Goal: Transaction & Acquisition: Purchase product/service

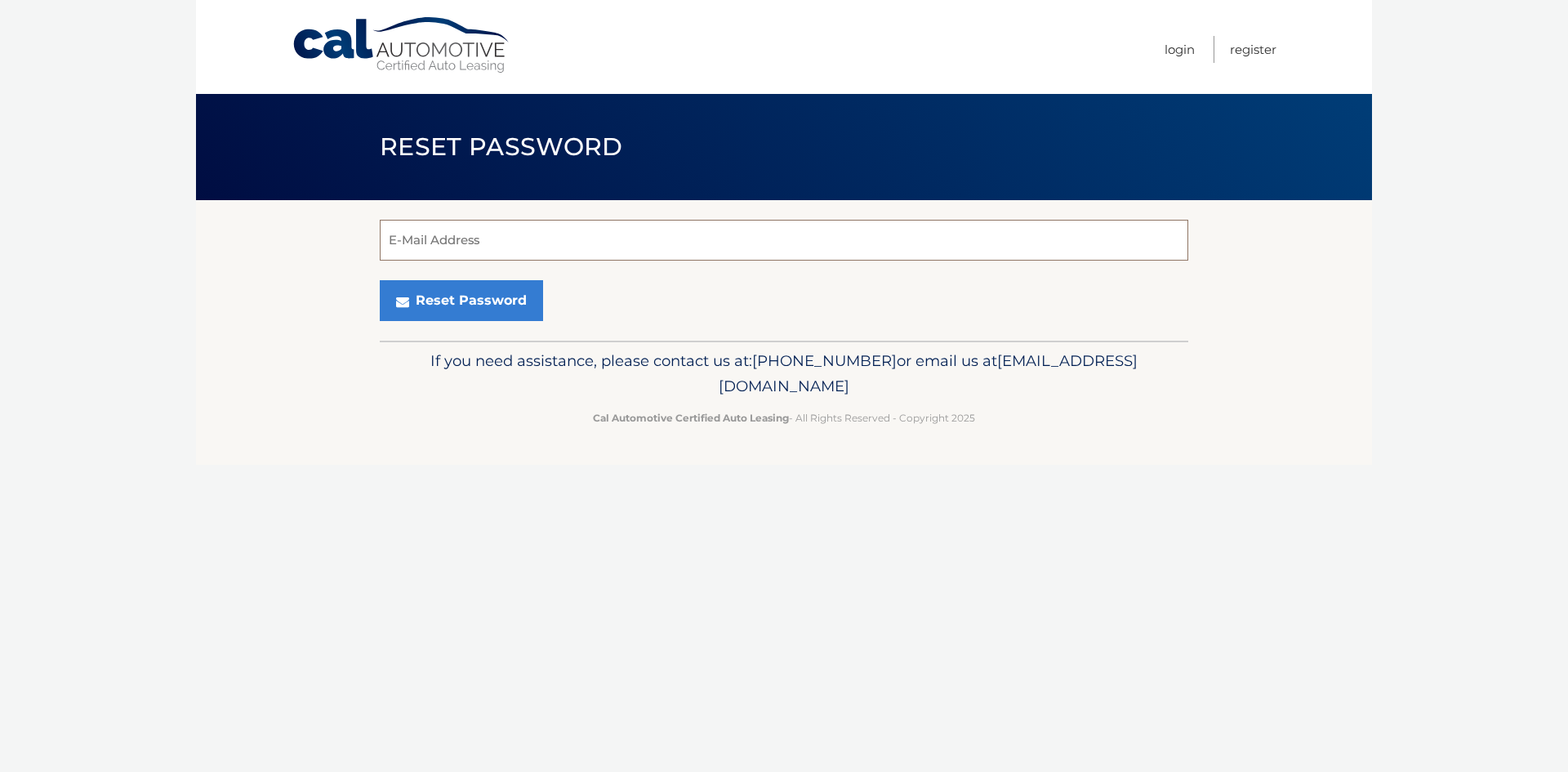
click at [608, 225] on input "E-Mail Address" at bounding box center [784, 240] width 808 height 41
type input "[EMAIL_ADDRESS][DOMAIN_NAME]"
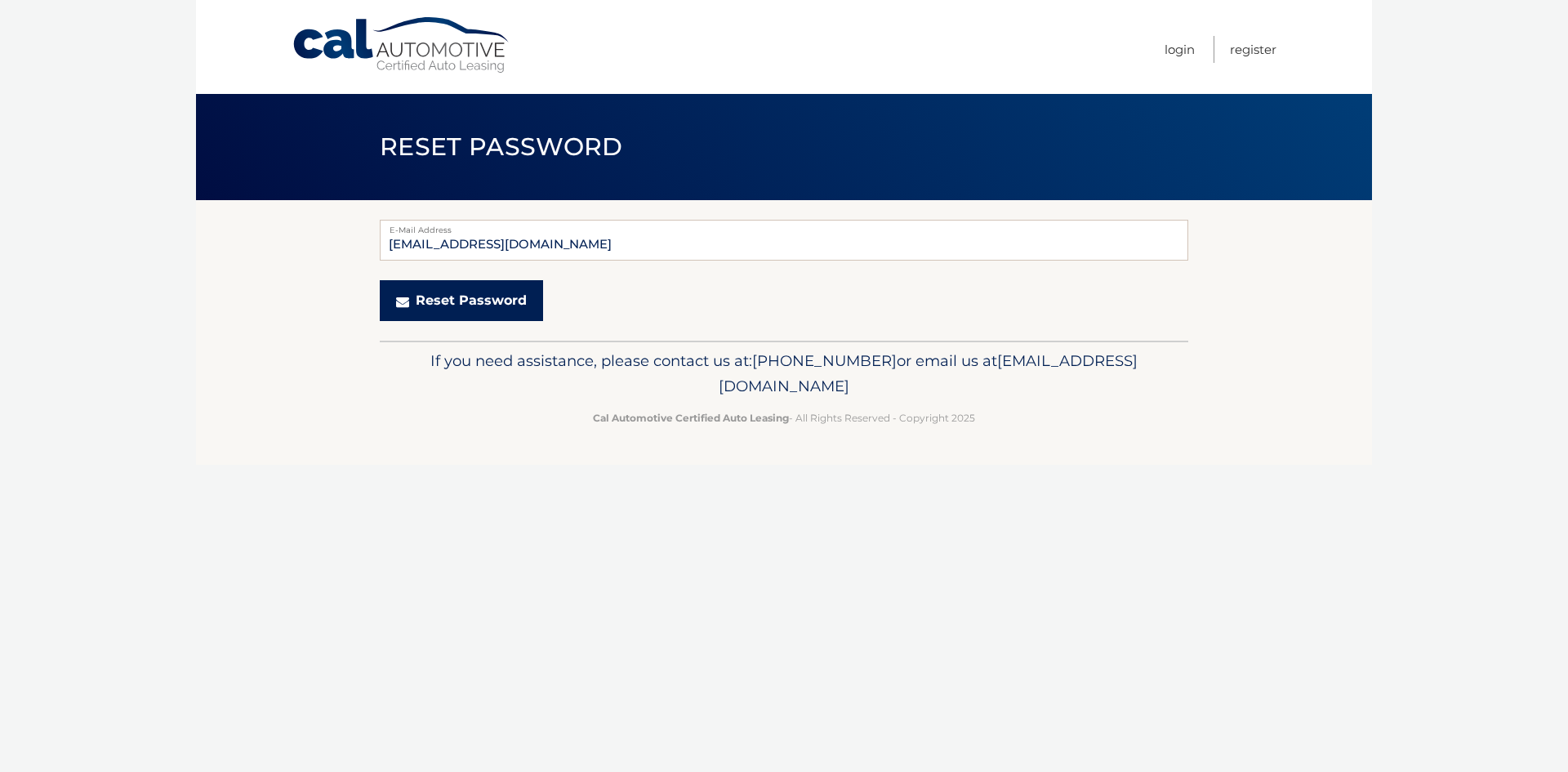
click at [487, 305] on button "Reset Password" at bounding box center [460, 301] width 163 height 41
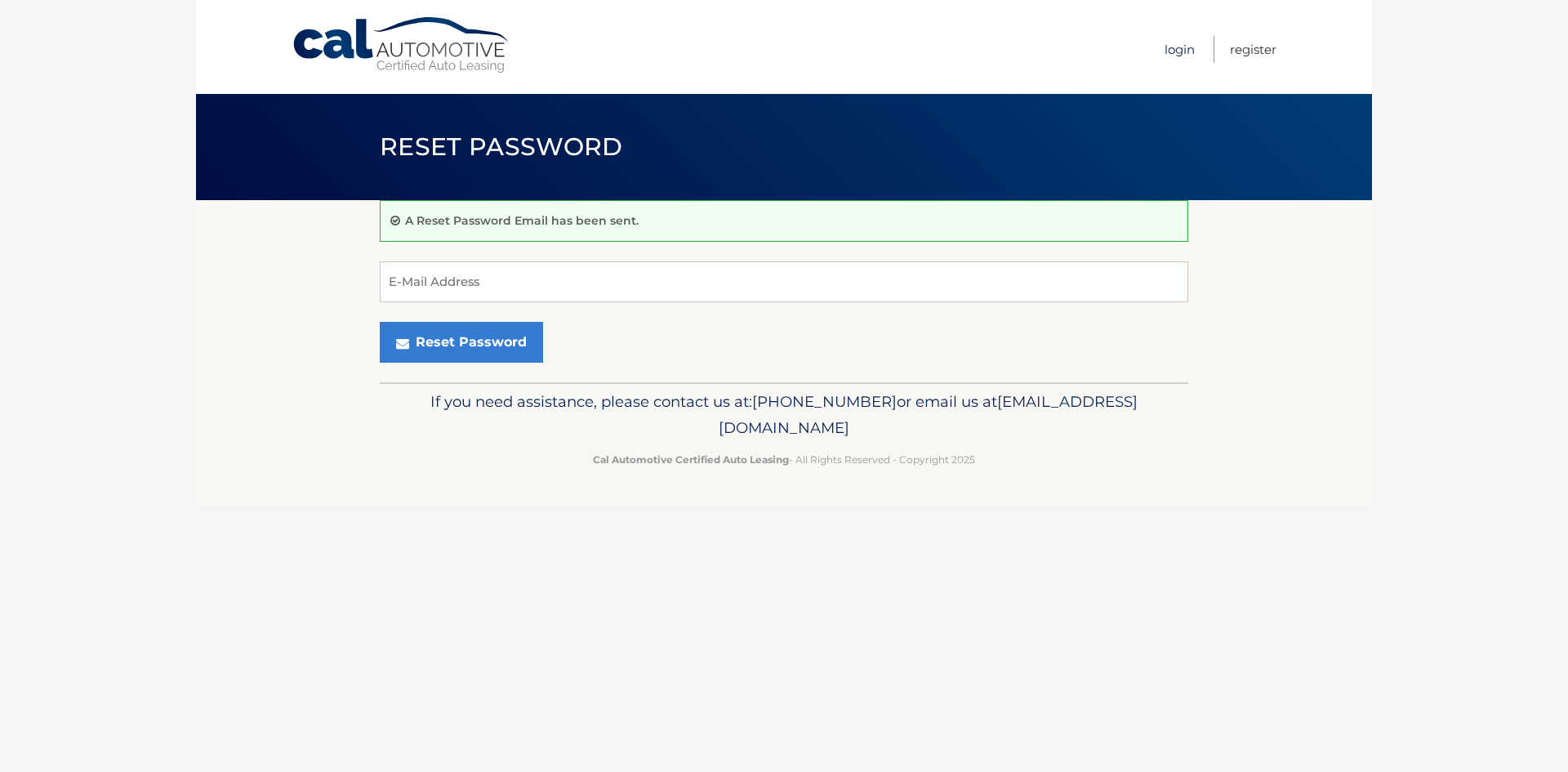
click at [1192, 53] on link "Login" at bounding box center [1180, 49] width 30 height 27
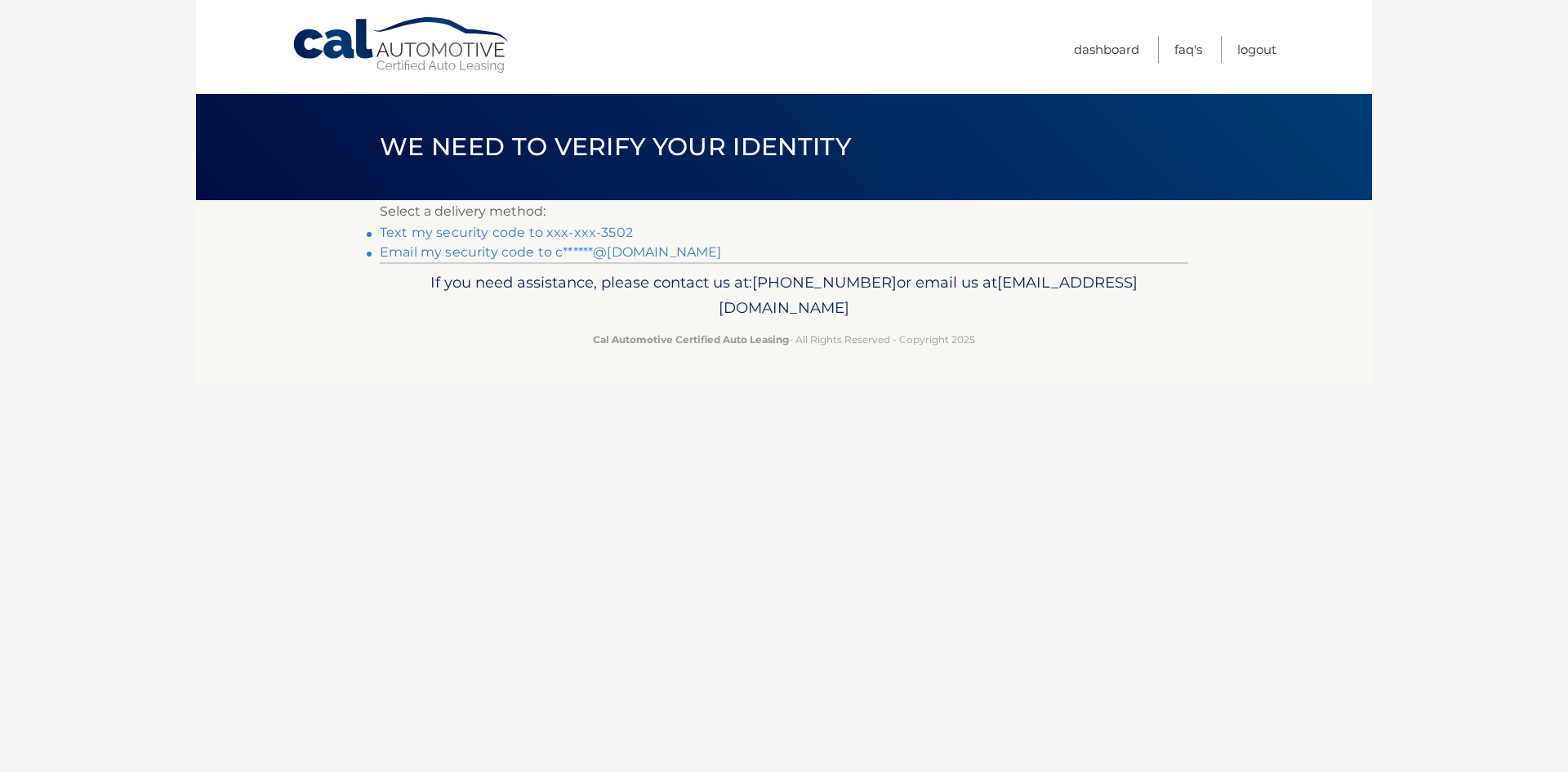
click at [540, 232] on link "Text my security code to xxx-xxx-3502" at bounding box center [506, 232] width 253 height 15
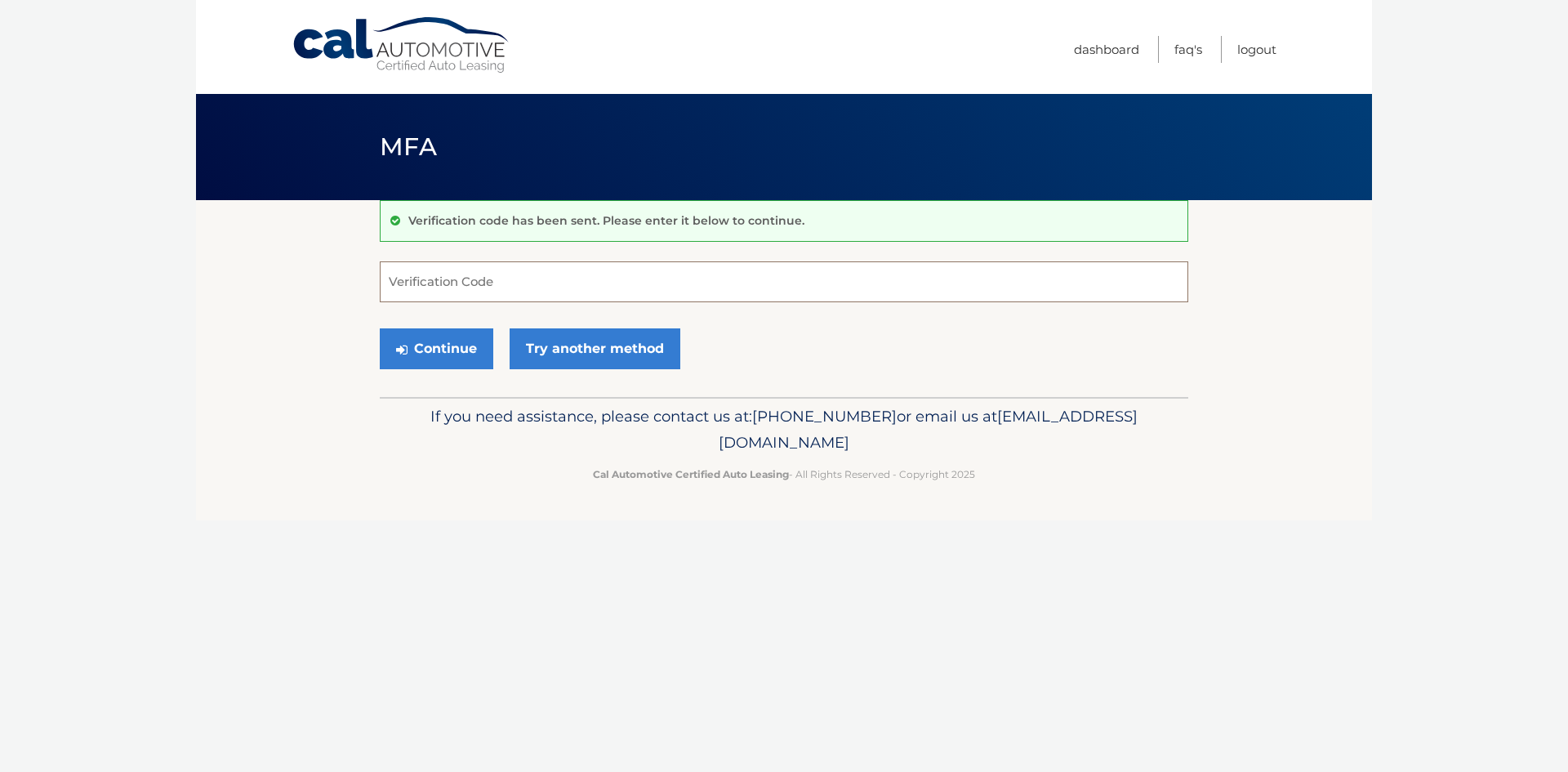
click at [459, 280] on input "Verification Code" at bounding box center [784, 281] width 808 height 41
type input "439462"
click at [442, 353] on button "Continue" at bounding box center [435, 349] width 113 height 41
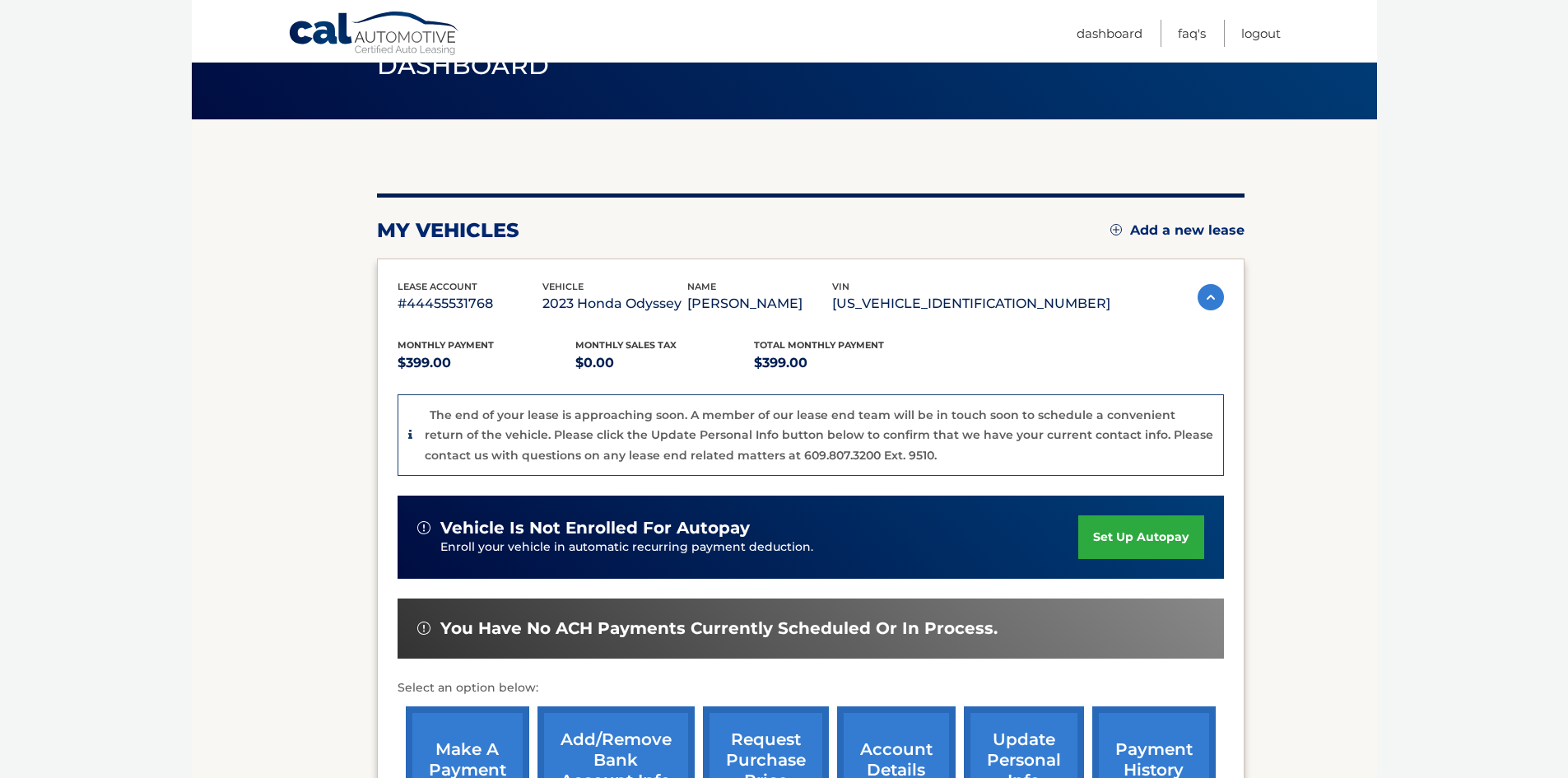
scroll to position [247, 0]
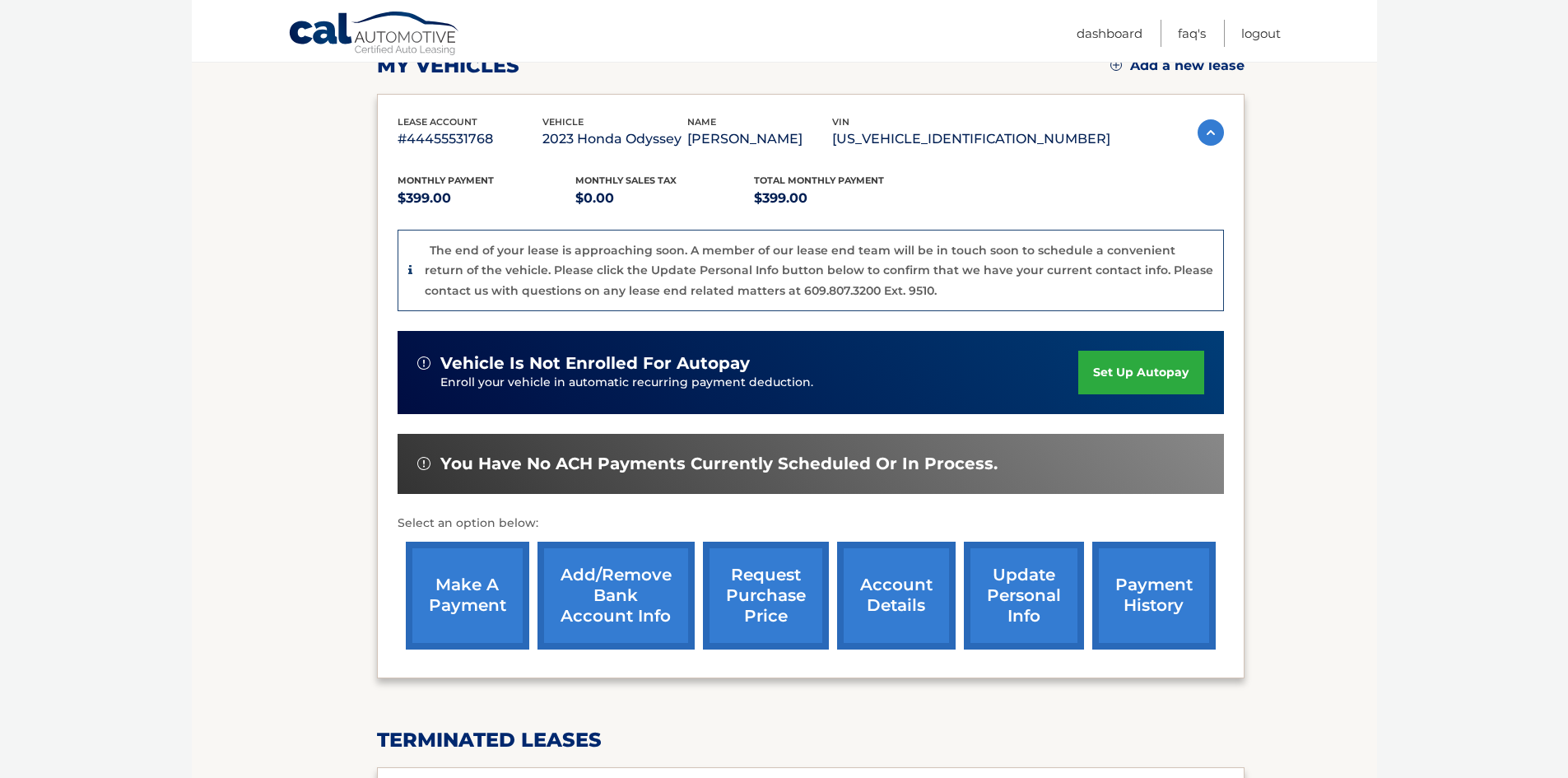
click at [476, 591] on link "make a payment" at bounding box center [468, 595] width 124 height 108
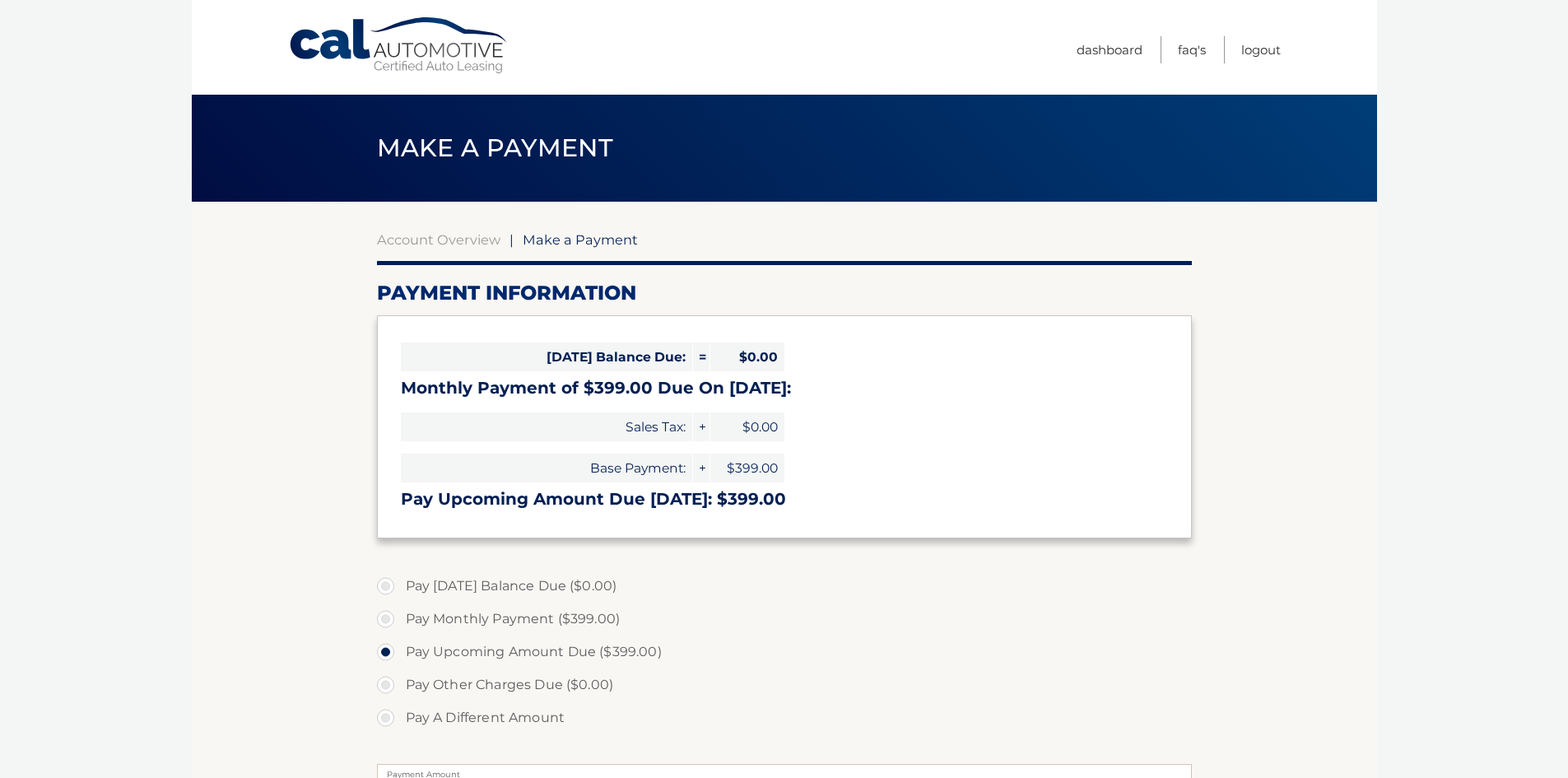
select select "MmRlNGY2MzItOWIwYi00OWU5LTlkOTgtODIyODZkNzk0ZDM1"
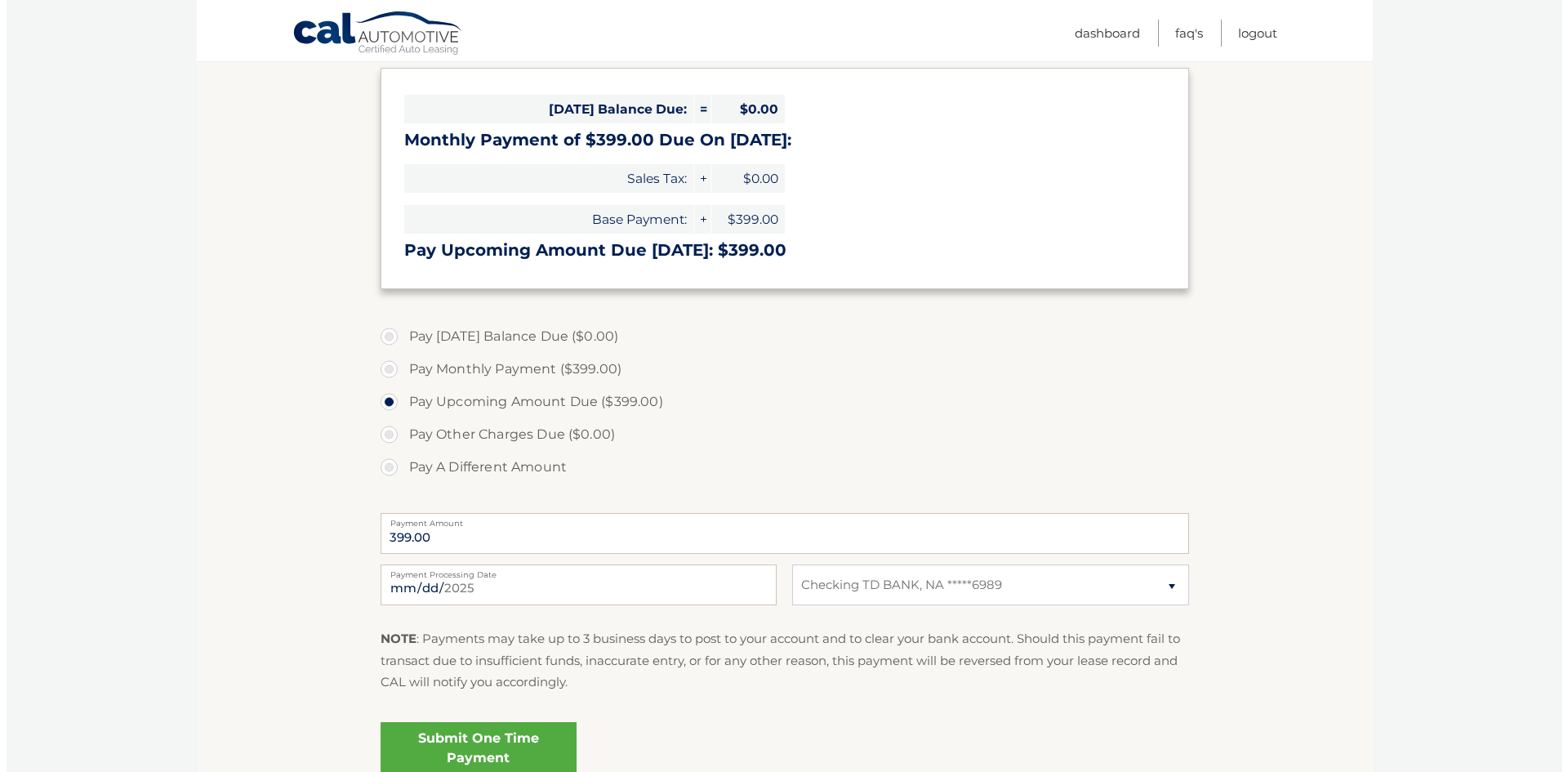
scroll to position [327, 0]
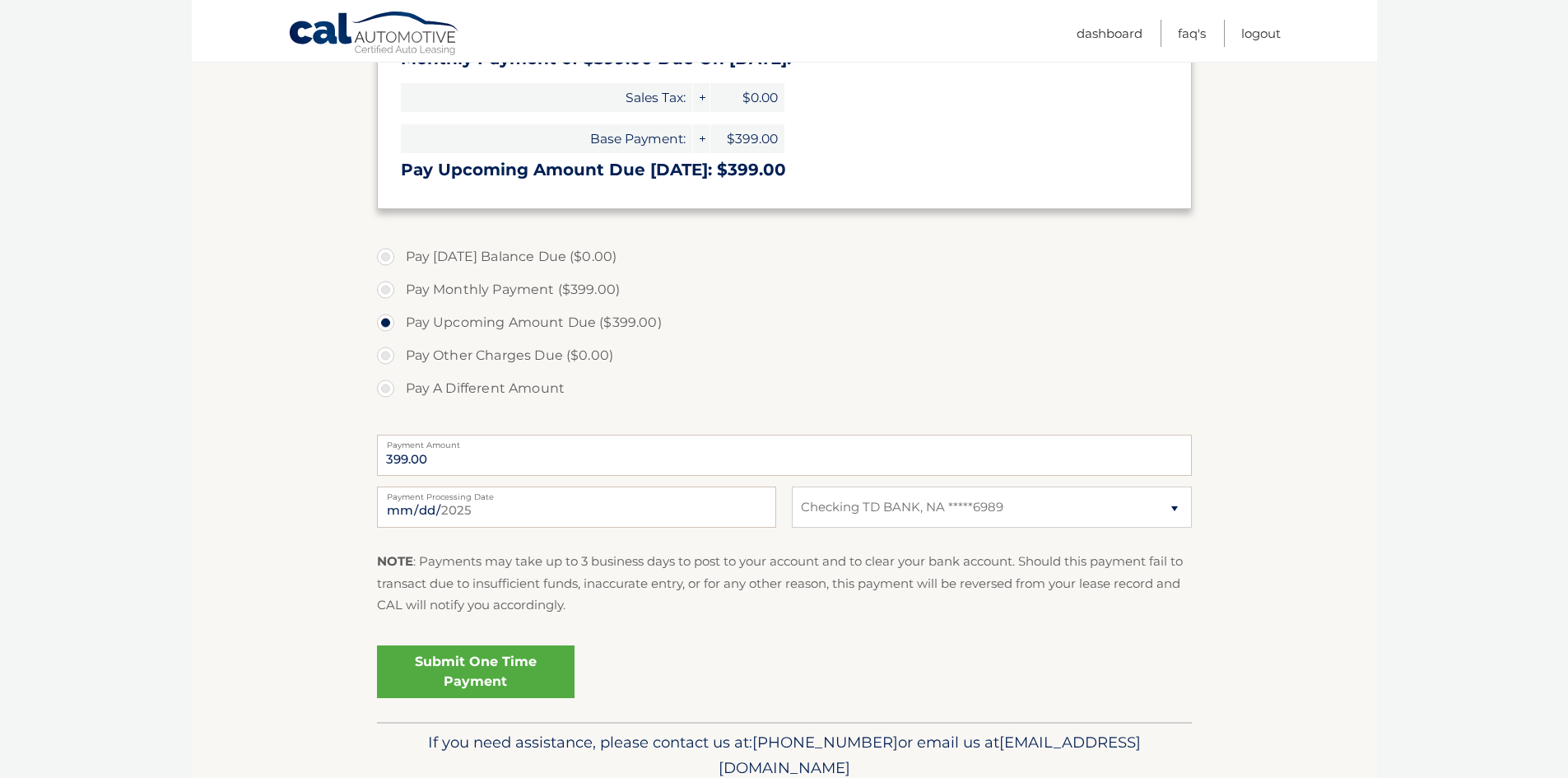
click at [497, 684] on link "Submit One Time Payment" at bounding box center [476, 671] width 197 height 53
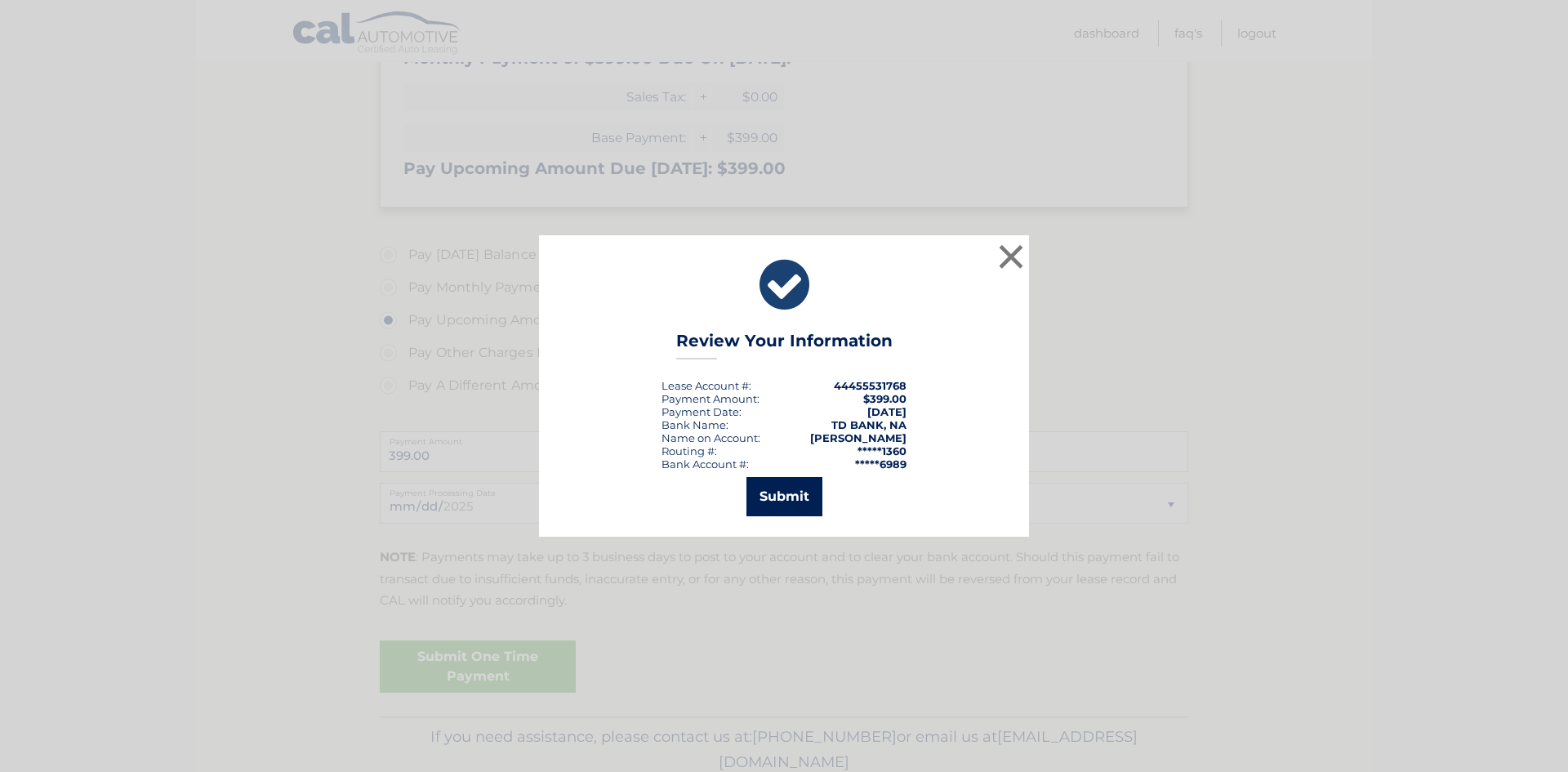
click at [803, 508] on button "Submit" at bounding box center [784, 497] width 76 height 39
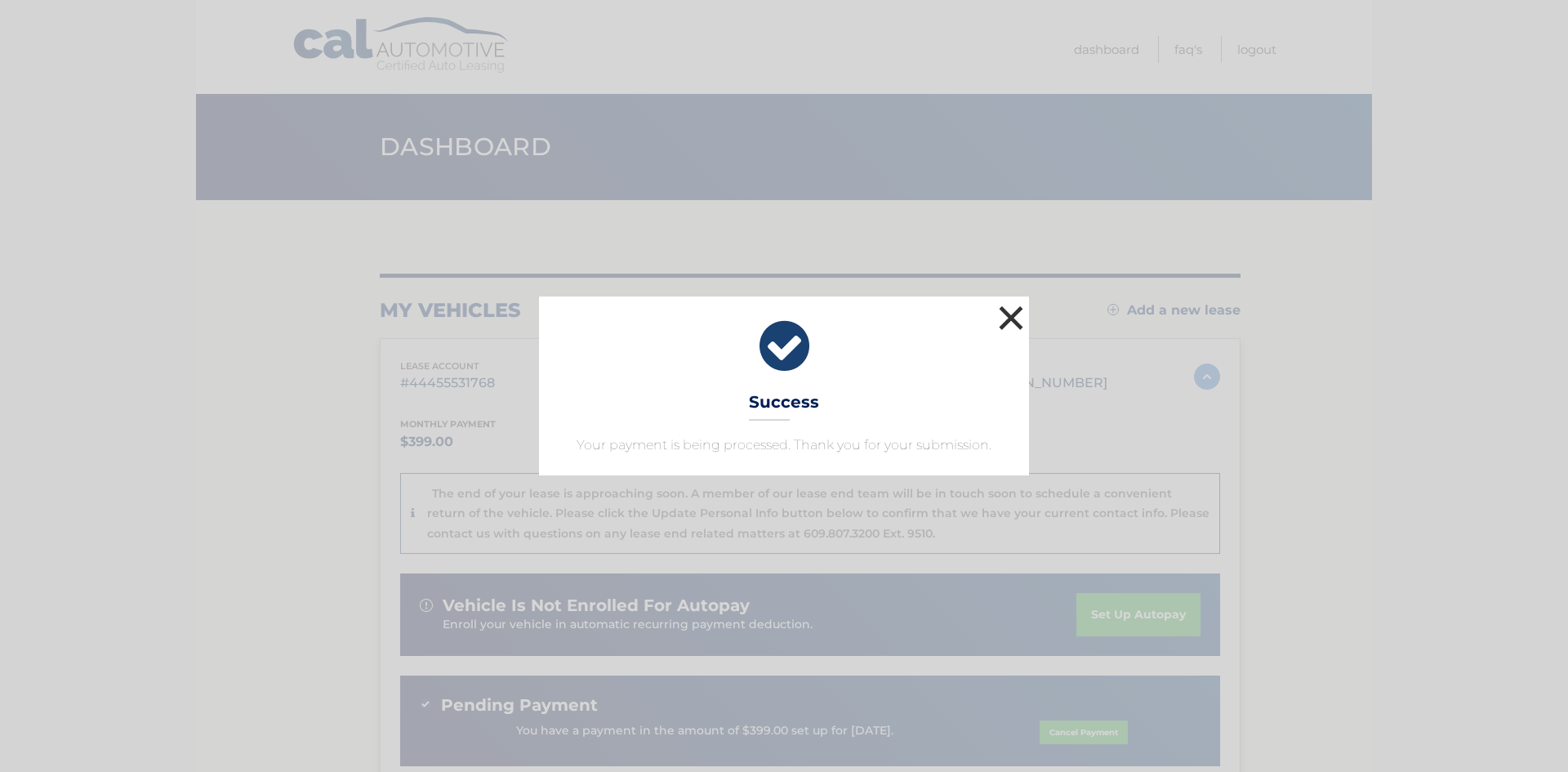
click at [1010, 310] on button "×" at bounding box center [1011, 317] width 33 height 33
